Goal: Task Accomplishment & Management: Manage account settings

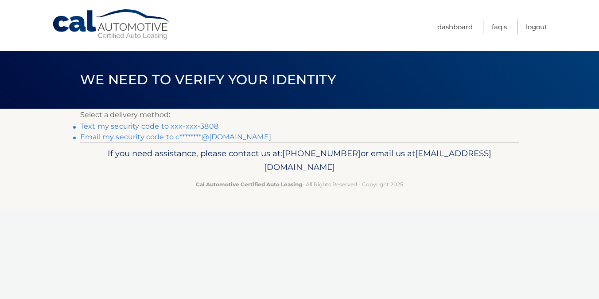
click at [171, 124] on link "Text my security code to xxx-xxx-3808" at bounding box center [149, 126] width 138 height 8
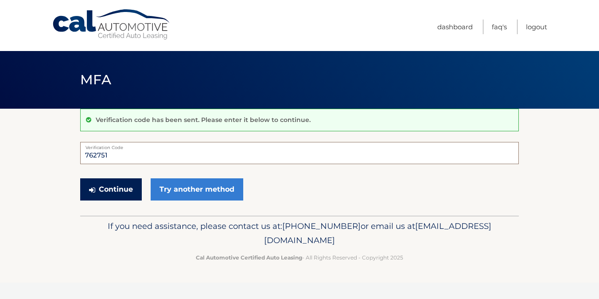
type input "762751"
click at [123, 187] on button "Continue" at bounding box center [111, 189] width 62 height 22
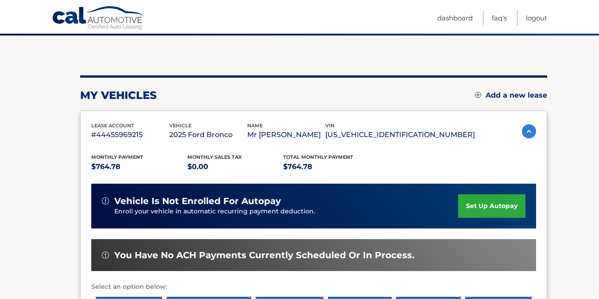
scroll to position [70, 0]
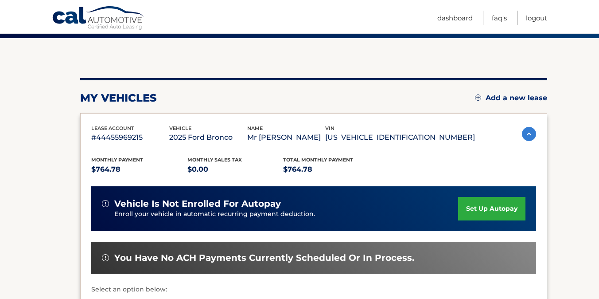
click at [492, 211] on link "set up autopay" at bounding box center [491, 208] width 67 height 23
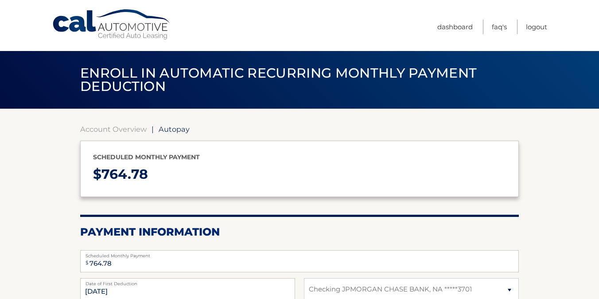
select select "OGQ0OGU0M2MtMDhmNC00MjE1LTlhYTctY2U2MDZjZTcxYjdj"
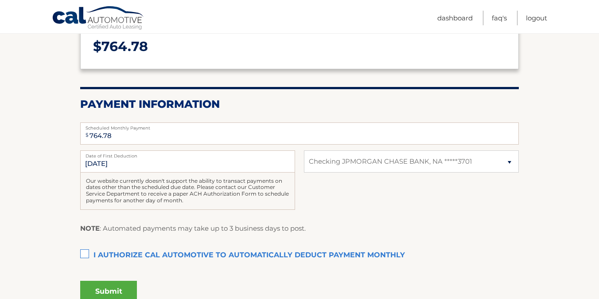
scroll to position [132, 0]
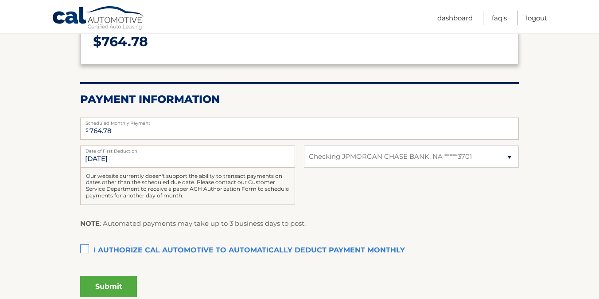
click at [83, 246] on label "I authorize cal automotive to automatically deduct payment monthly This checkbo…" at bounding box center [299, 251] width 439 height 18
click at [0, 0] on input "I authorize cal automotive to automatically deduct payment monthly This checkbo…" at bounding box center [0, 0] width 0 height 0
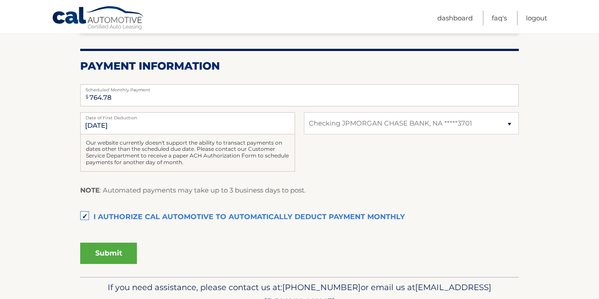
scroll to position [184, 0]
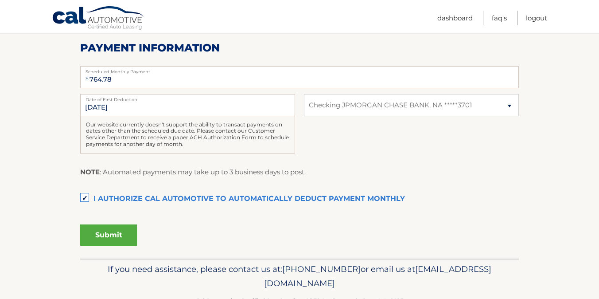
click at [109, 232] on button "Submit" at bounding box center [108, 234] width 57 height 21
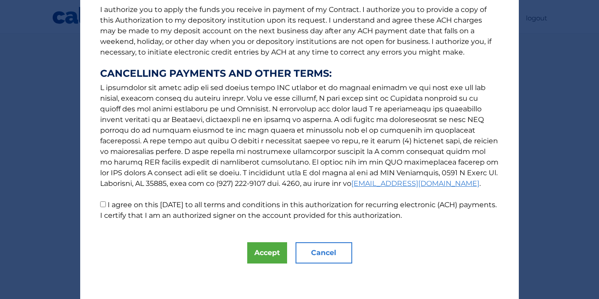
scroll to position [120, 0]
click at [269, 249] on button "Accept" at bounding box center [267, 252] width 40 height 21
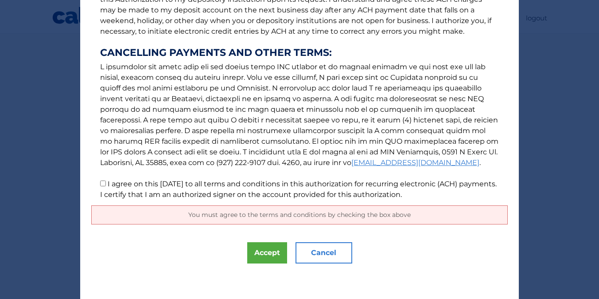
scroll to position [141, 0]
click at [105, 187] on p "The words "I" "me" and "my" mean any identified Customer who signs this Authori…" at bounding box center [299, 38] width 417 height 323
click at [103, 186] on input "I agree on this 08/27/2025 to all terms and conditions in this authorization fo…" at bounding box center [103, 183] width 6 height 6
checkbox input "true"
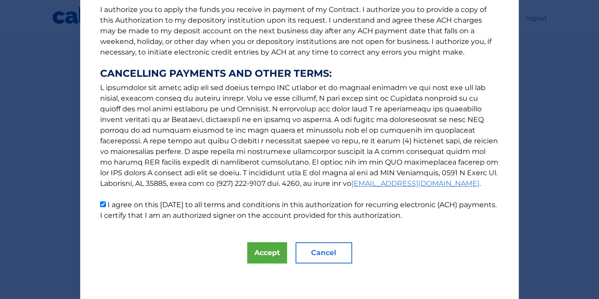
scroll to position [120, 0]
click at [260, 256] on button "Accept" at bounding box center [267, 252] width 40 height 21
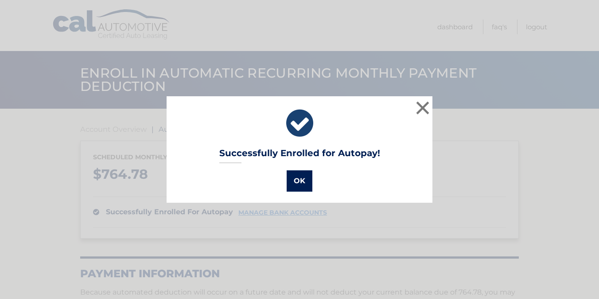
click at [300, 182] on button "OK" at bounding box center [300, 180] width 26 height 21
